Goal: Information Seeking & Learning: Learn about a topic

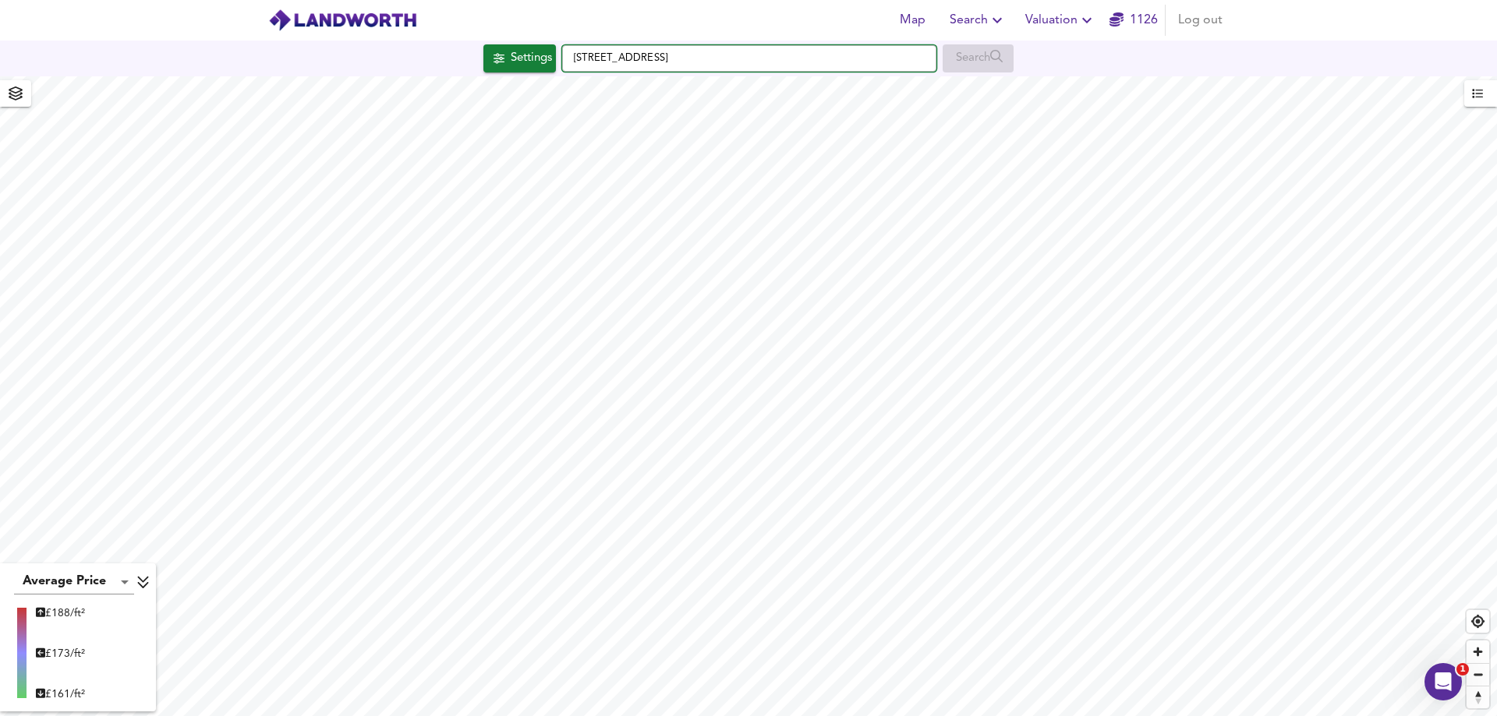
click at [742, 57] on input "[STREET_ADDRESS]" at bounding box center [749, 58] width 374 height 27
type input "[STREET_ADDRESS]"
click at [679, 44] on div "[STREET_ADDRESS] Search" at bounding box center [748, 59] width 1497 height 36
click at [730, 62] on input "[STREET_ADDRESS]" at bounding box center [749, 58] width 374 height 27
drag, startPoint x: 751, startPoint y: 54, endPoint x: 401, endPoint y: 39, distance: 350.3
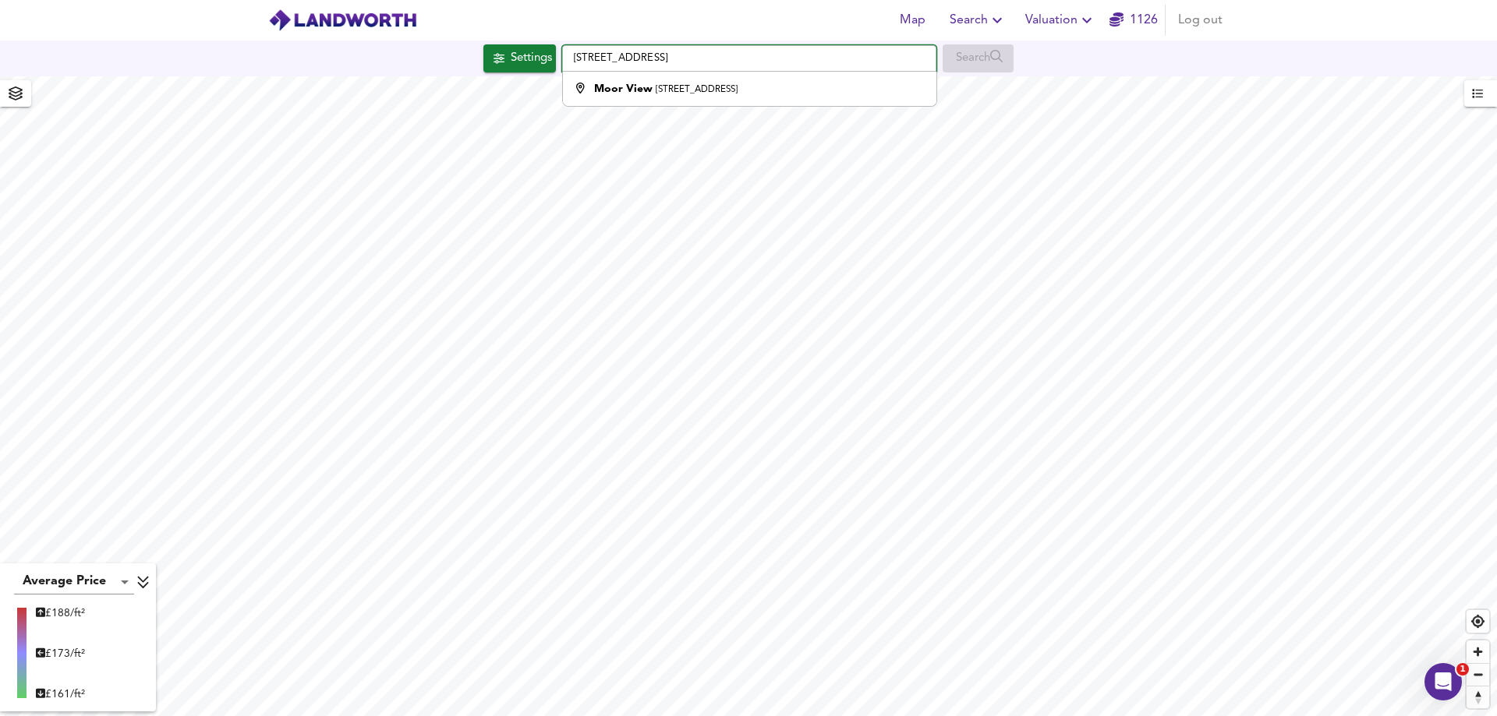
click at [398, 52] on div "[STREET_ADDRESS] Search" at bounding box center [748, 58] width 1497 height 28
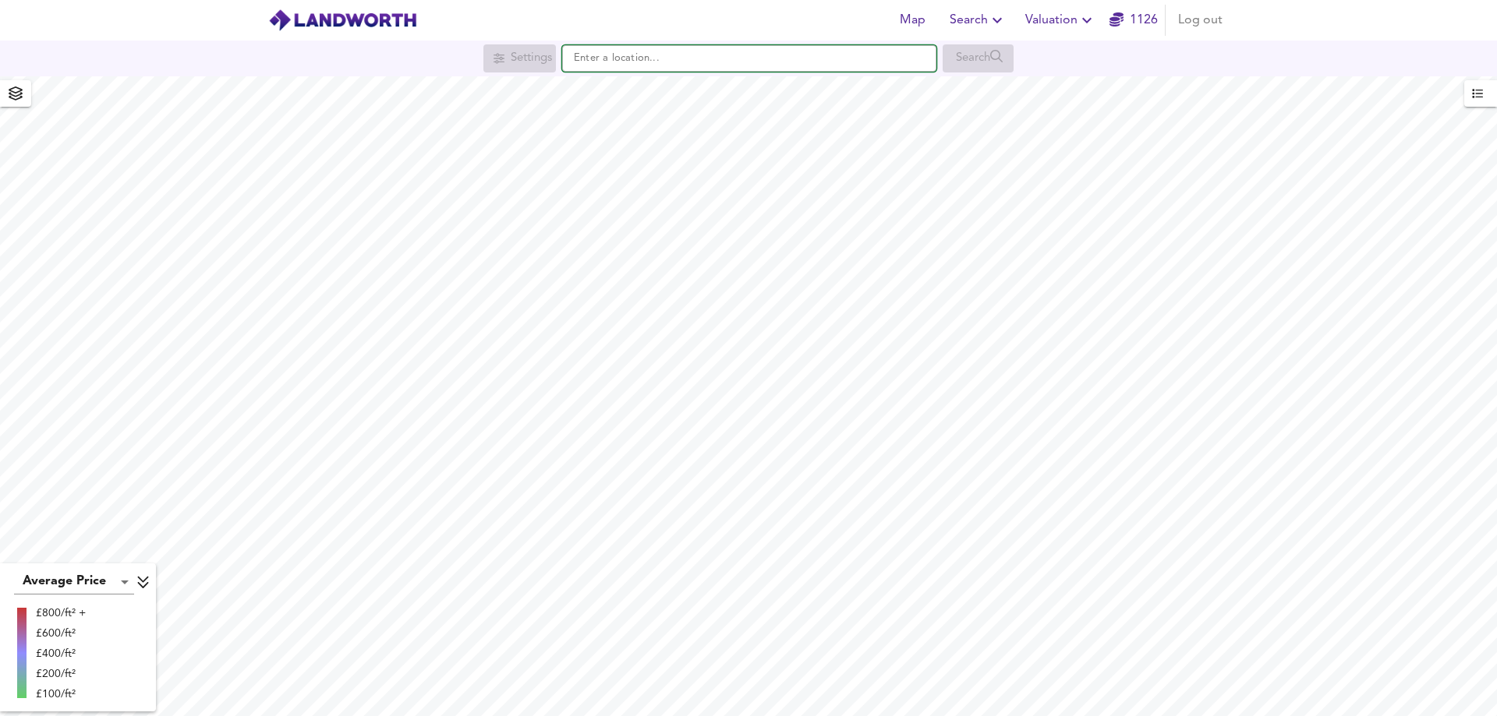
click at [642, 63] on input "text" at bounding box center [749, 58] width 374 height 27
paste input "WV10 0BX"
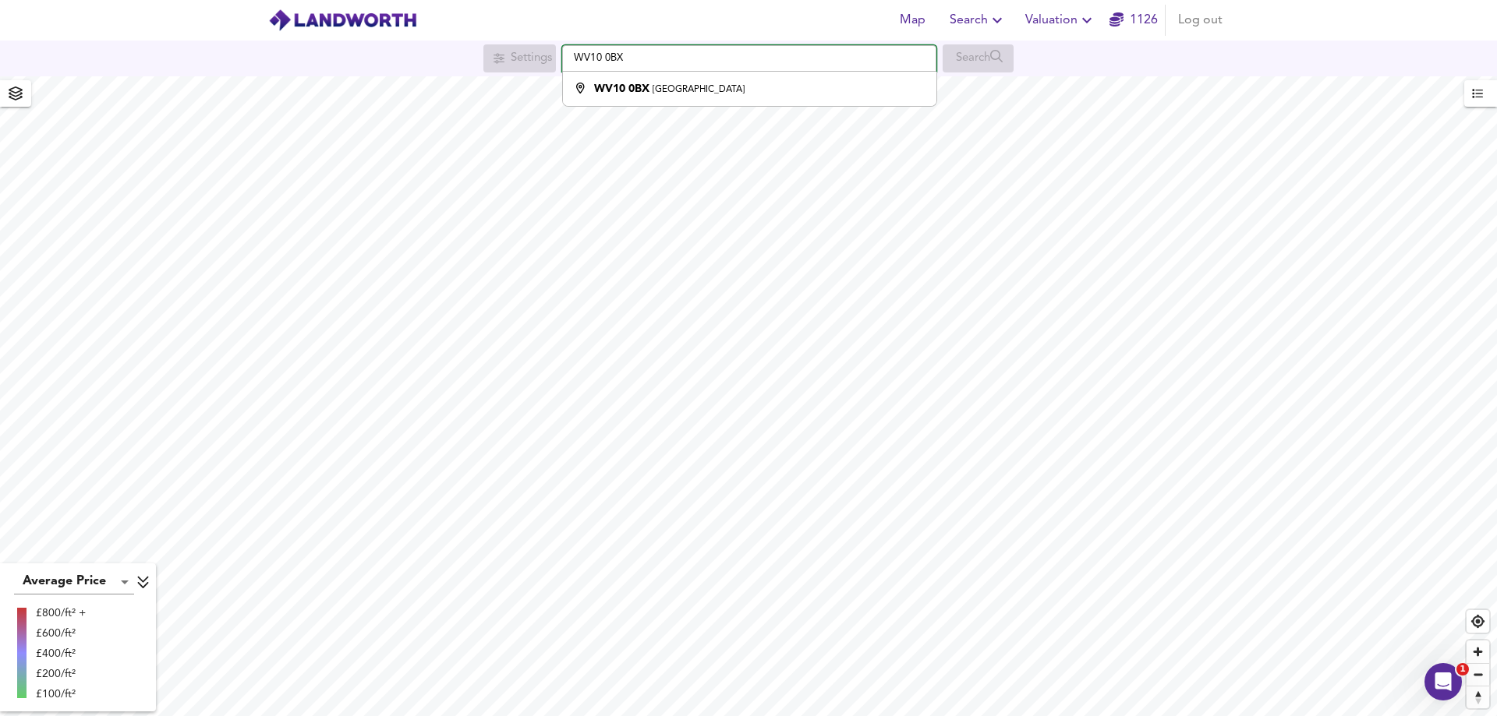
type input "Wolverhampton WV10 0BX"
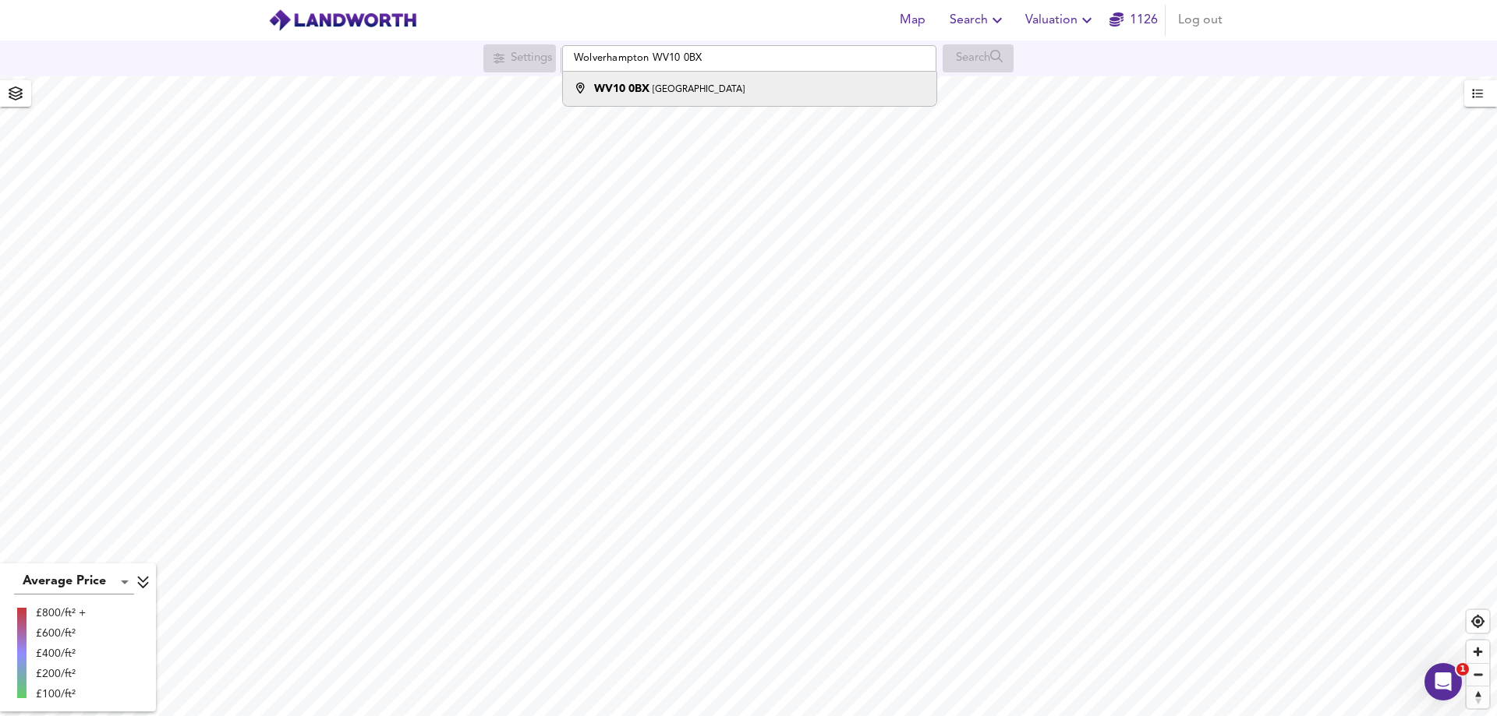
click at [695, 85] on small "Wolverhampton" at bounding box center [698, 89] width 92 height 9
checkbox input "false"
checkbox input "true"
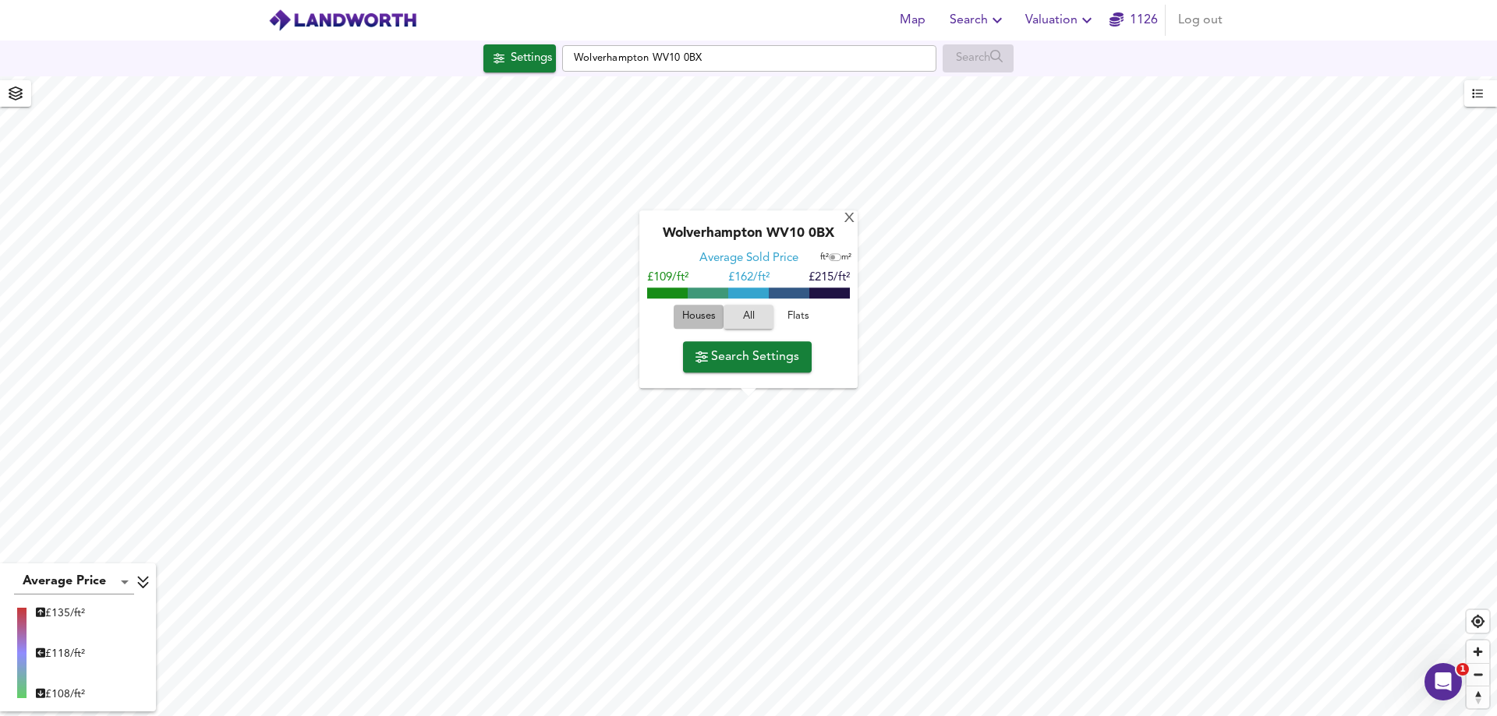
click at [692, 316] on span "Houses" at bounding box center [698, 318] width 42 height 18
type input "209"
click at [750, 314] on span "All" at bounding box center [748, 318] width 42 height 18
